Goal: Book appointment/travel/reservation

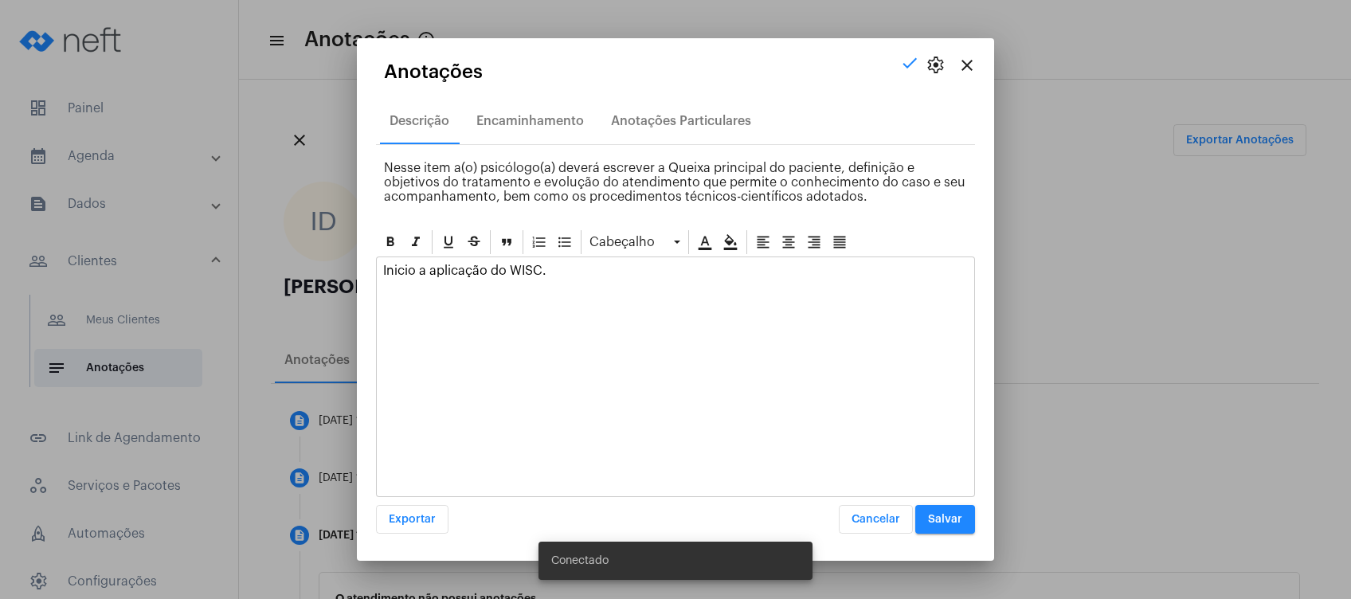
scroll to position [238, 0]
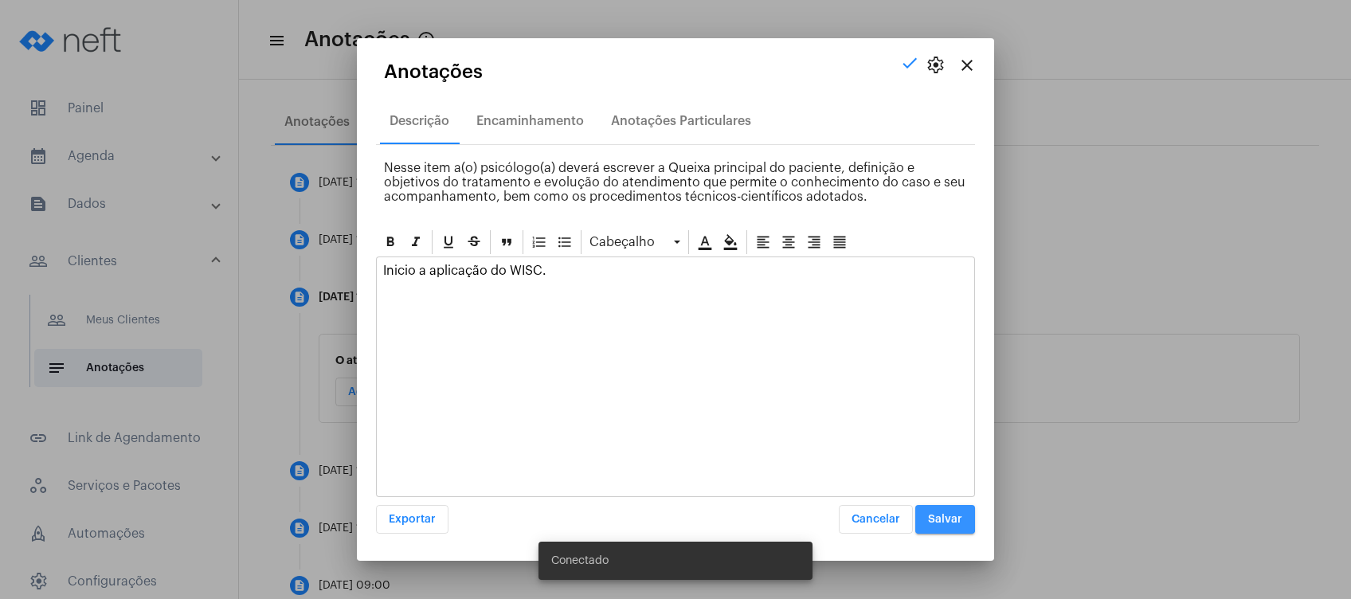
click at [938, 517] on span "Salvar" at bounding box center [945, 519] width 34 height 11
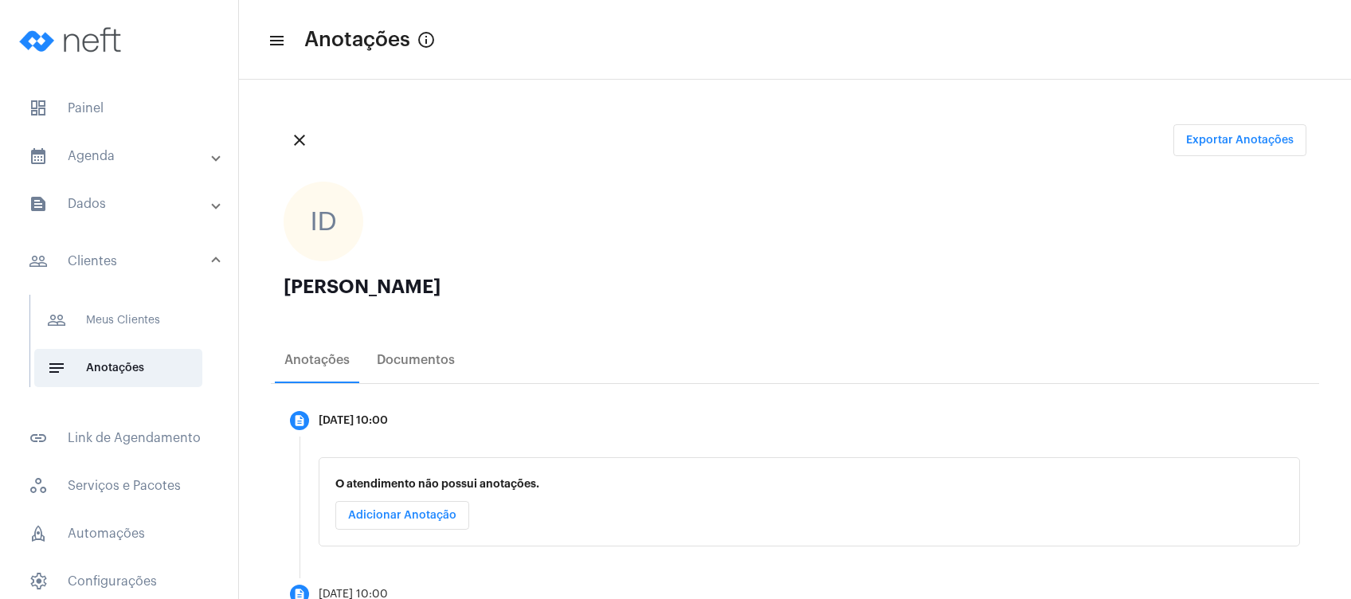
click at [82, 168] on mat-expansion-panel-header "calendar_month_outlined Agenda" at bounding box center [124, 156] width 229 height 38
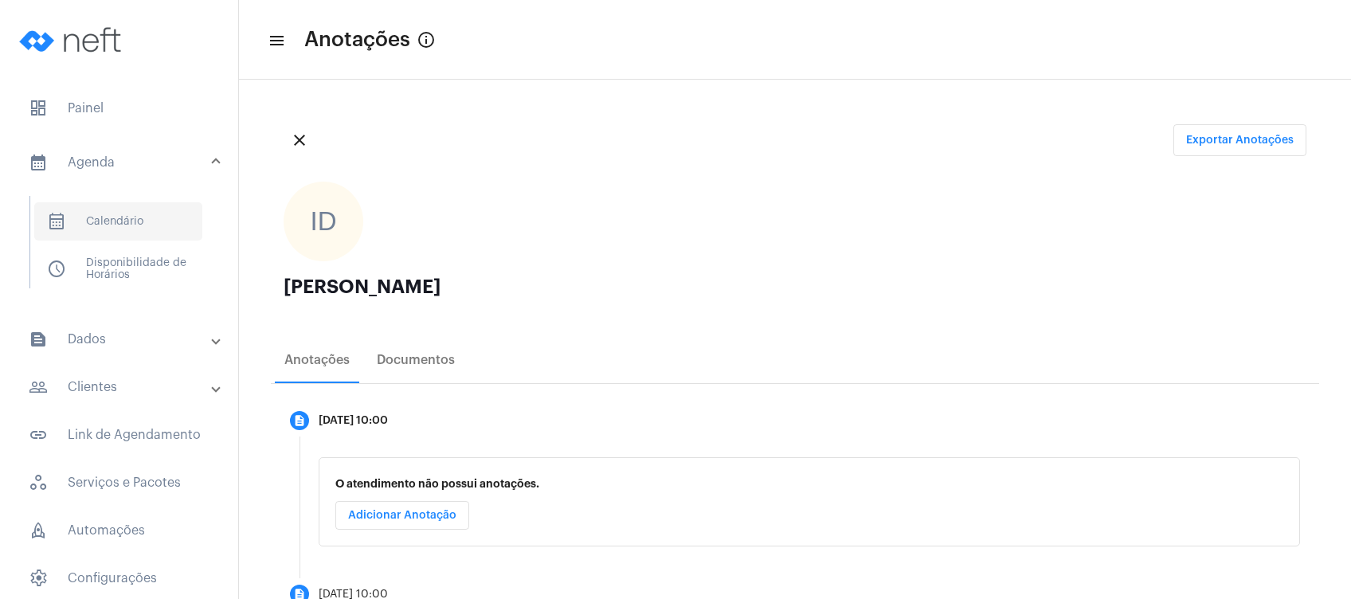
click at [115, 218] on span "calendar_month_outlined Calendário" at bounding box center [118, 221] width 168 height 38
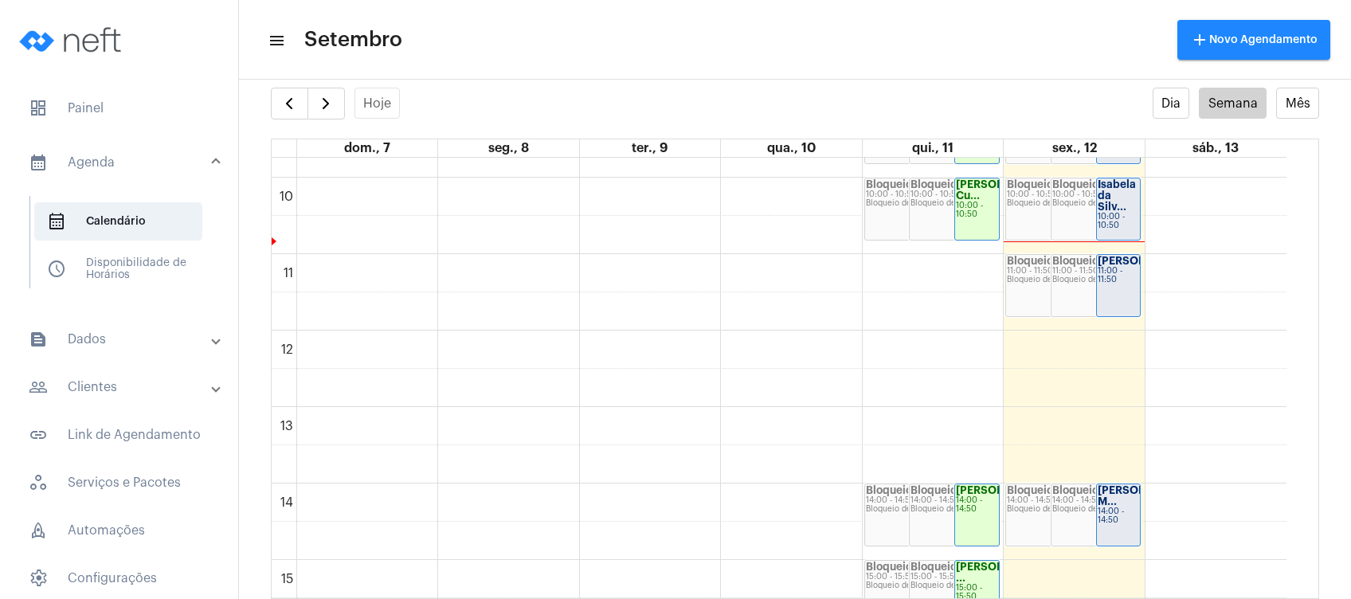
scroll to position [778, 0]
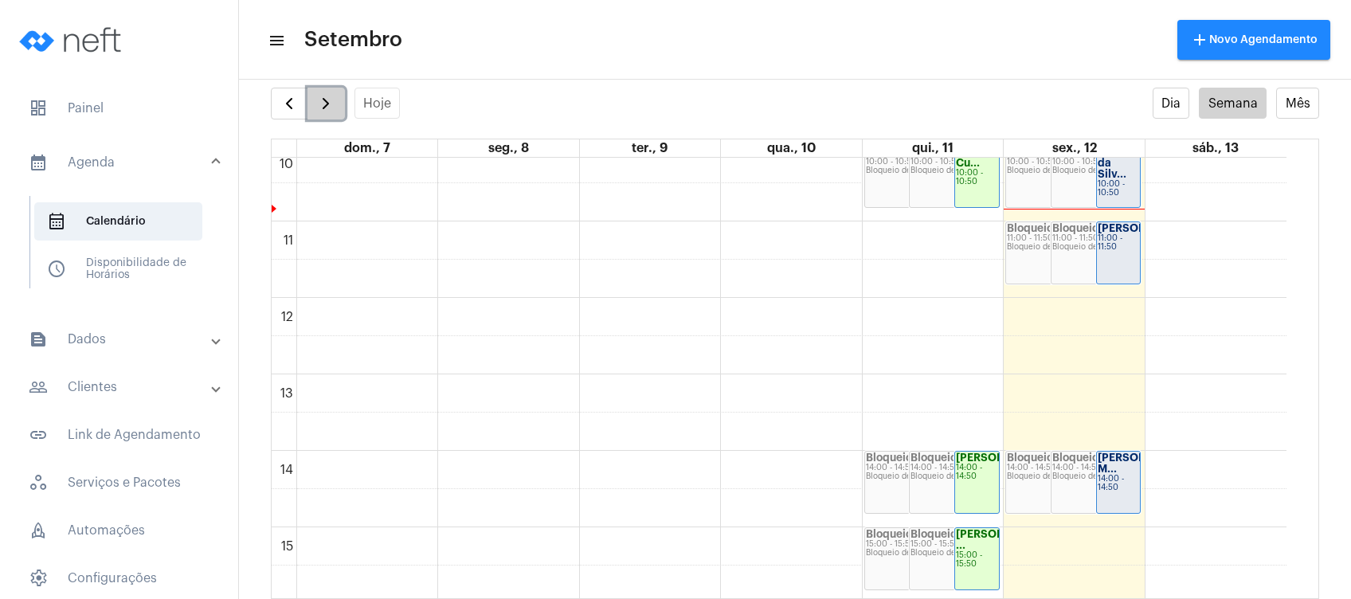
click at [321, 104] on span "button" at bounding box center [325, 103] width 19 height 19
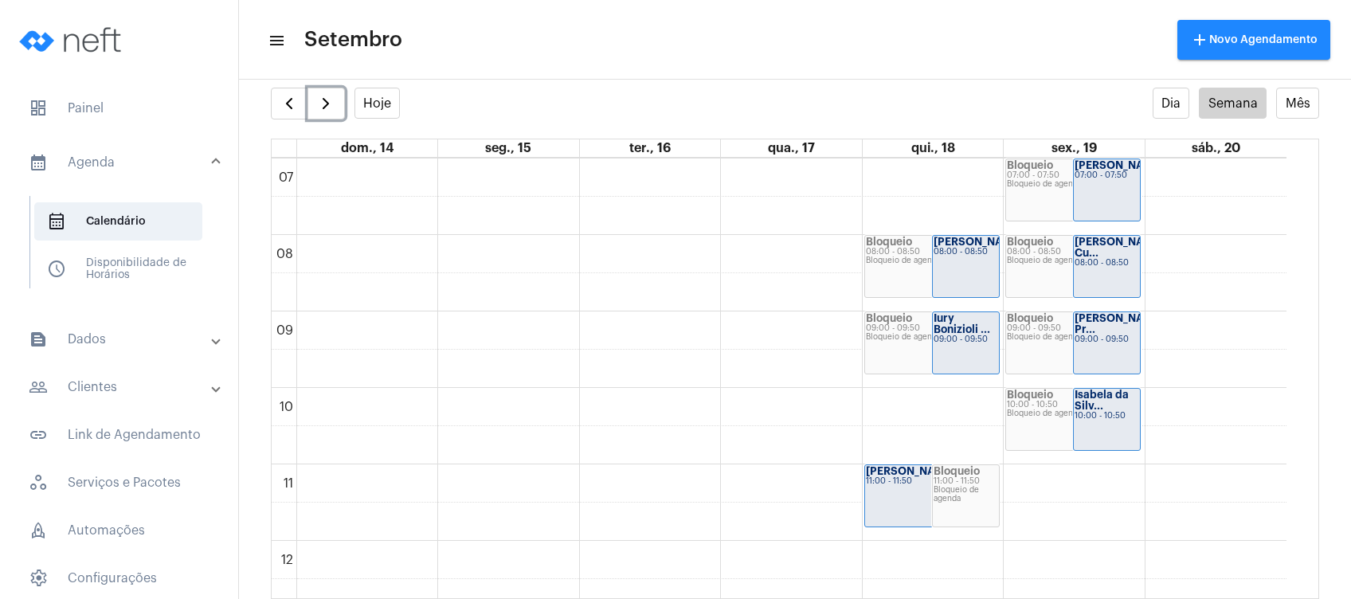
scroll to position [567, 0]
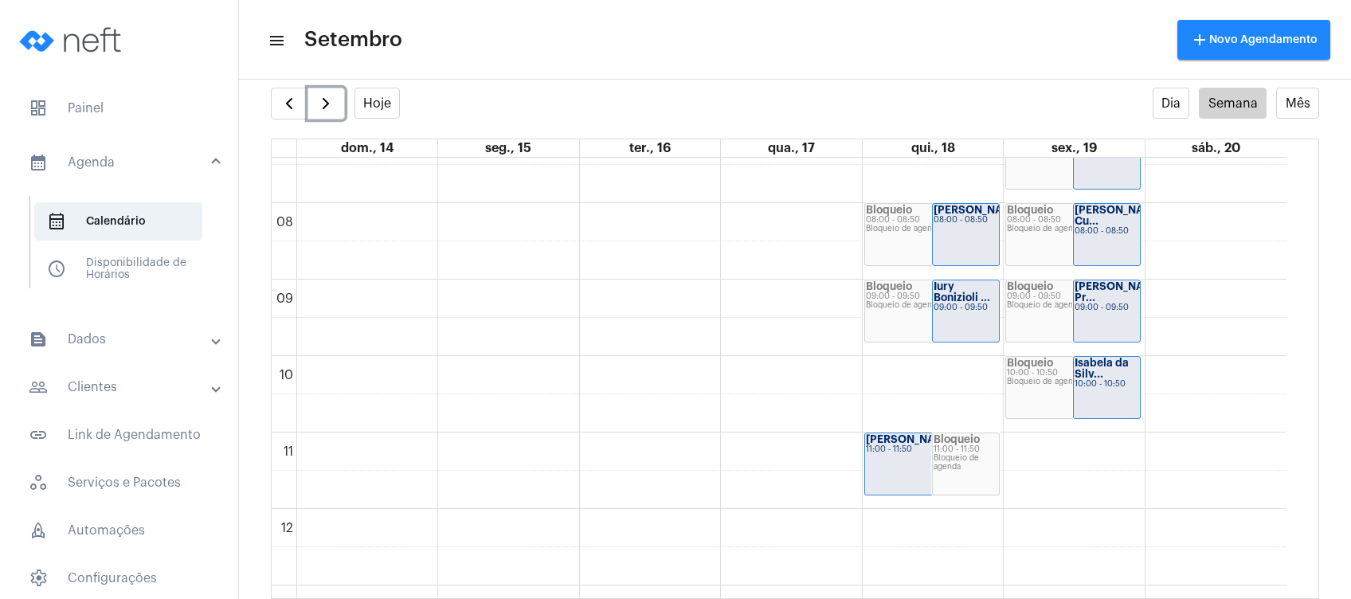
click at [975, 370] on div "00 01 02 03 04 05 06 07 08 09 10 11 12 13 14 15 16 17 18 19 20 21 22 23 Bloquei…" at bounding box center [779, 509] width 1015 height 1836
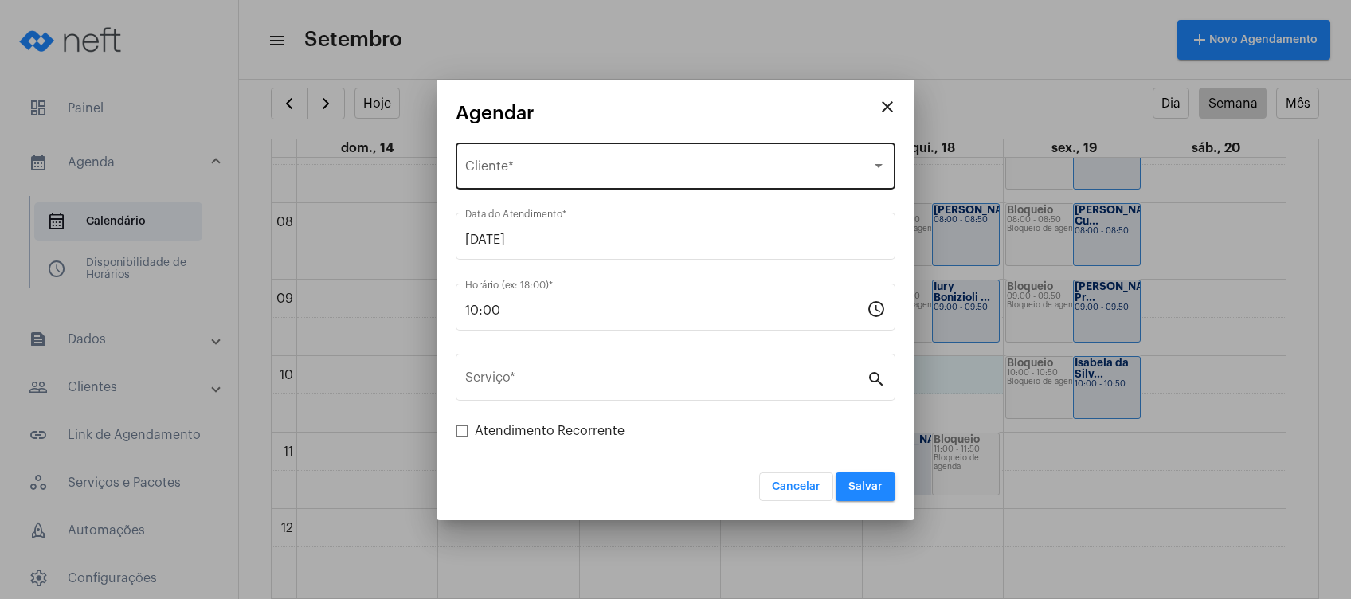
click at [765, 172] on div "Selecione o Cliente" at bounding box center [668, 170] width 406 height 14
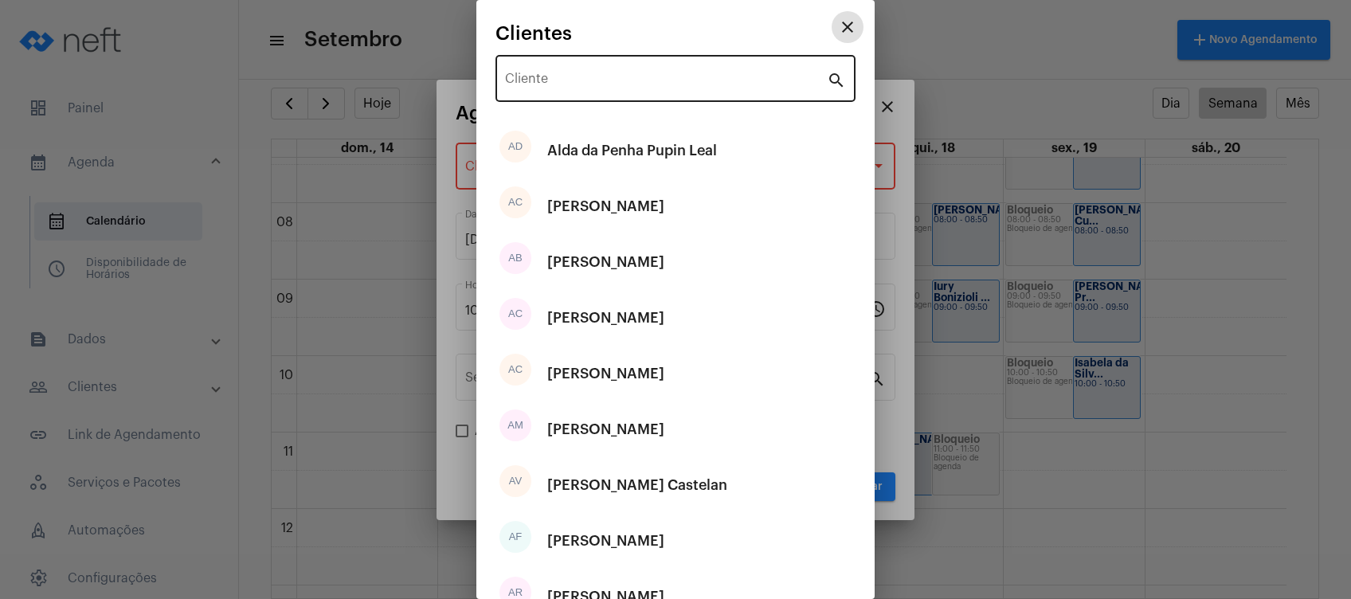
click at [720, 80] on input "Cliente" at bounding box center [666, 82] width 322 height 14
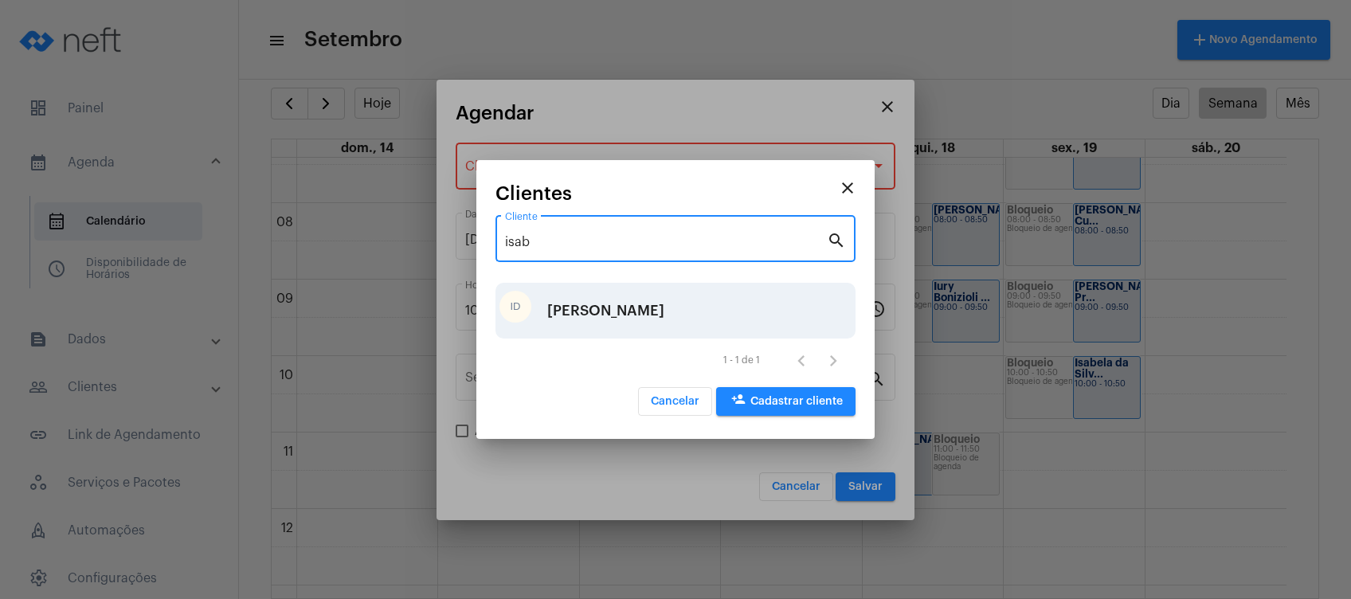
type input "isab"
click at [626, 318] on div "[PERSON_NAME]" at bounding box center [605, 311] width 117 height 48
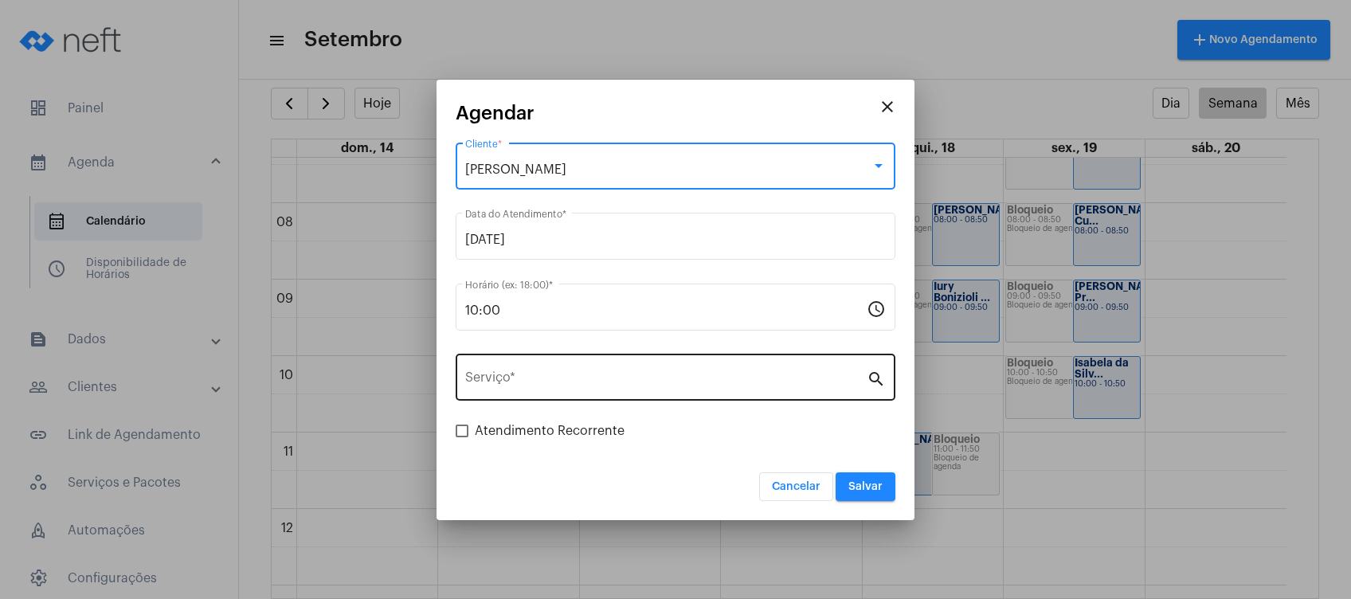
click at [623, 382] on input "Serviço *" at bounding box center [666, 381] width 402 height 14
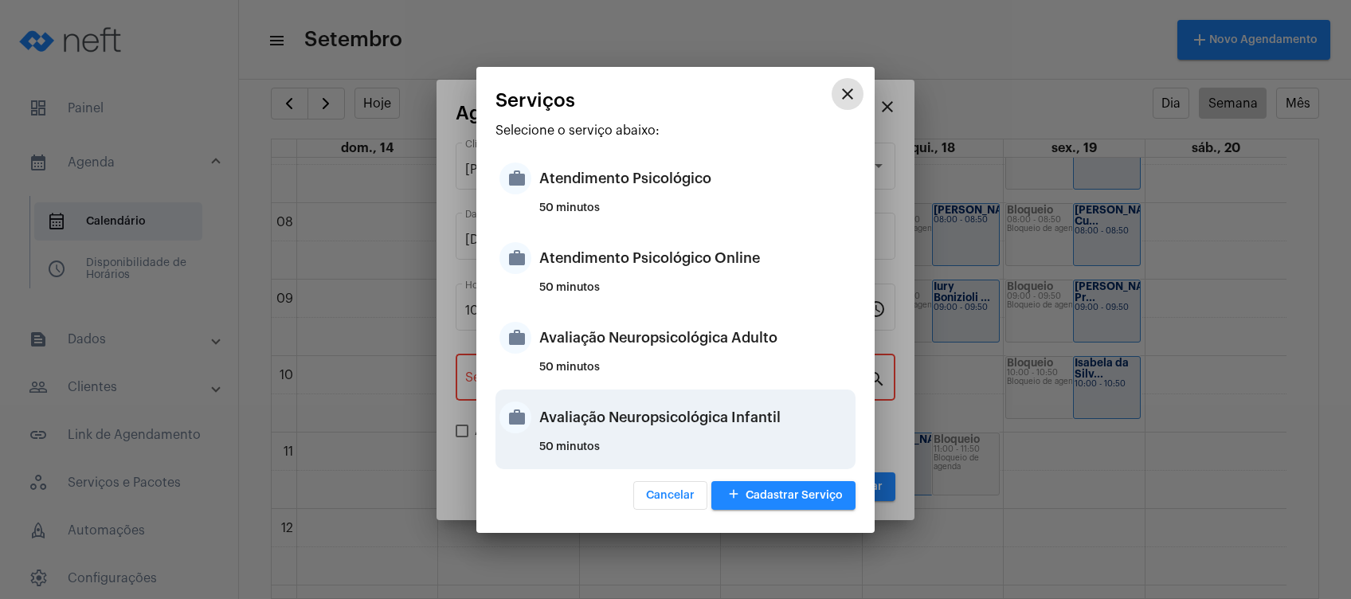
click at [736, 403] on div "Avaliação Neuropsicológica Infantil" at bounding box center [695, 418] width 312 height 48
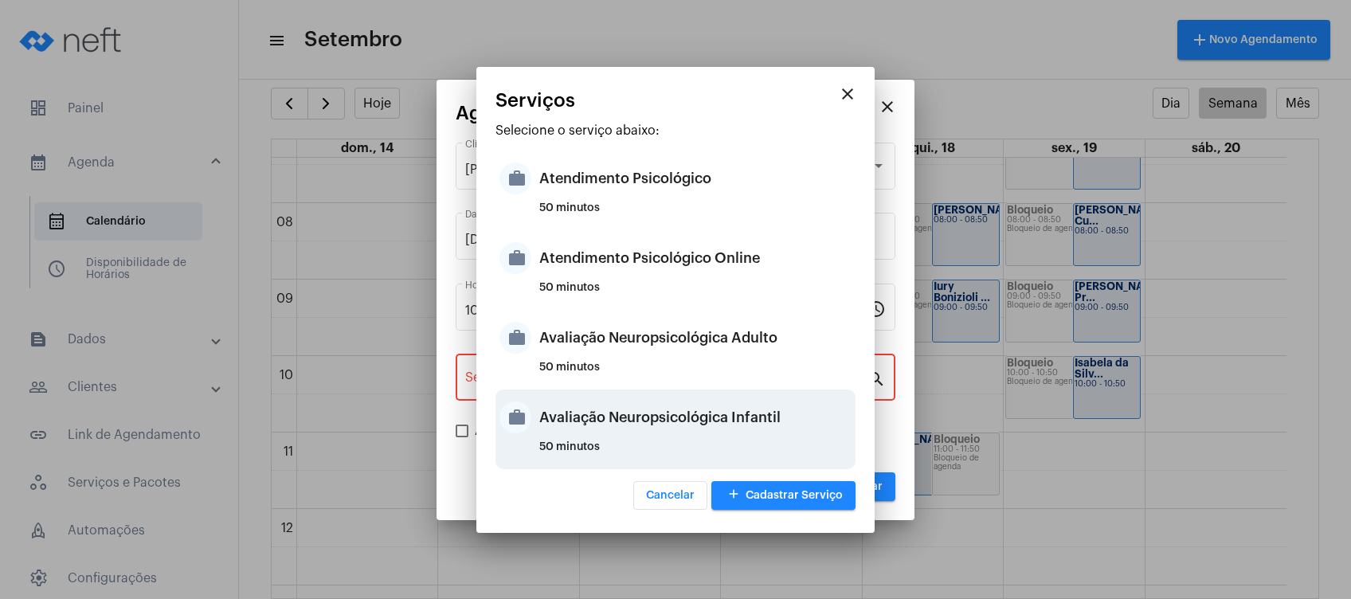
type input "Avaliação Neuropsicológica Infantil"
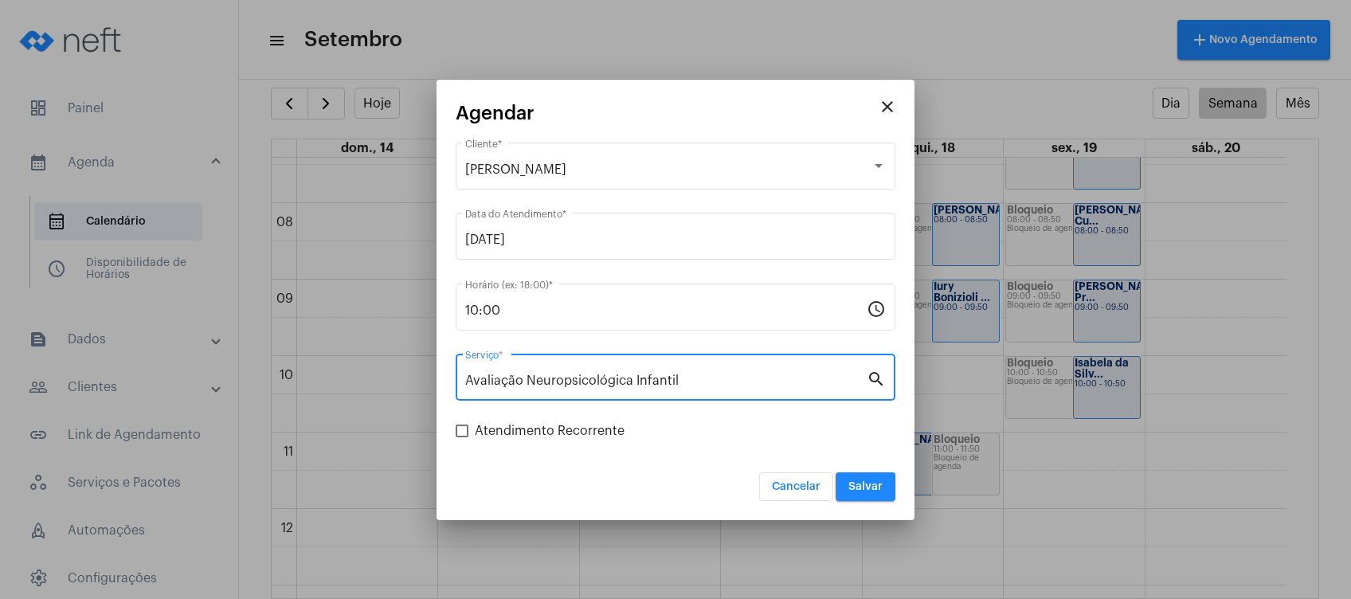
click at [853, 490] on span "Salvar" at bounding box center [866, 486] width 34 height 11
